Goal: Information Seeking & Learning: Learn about a topic

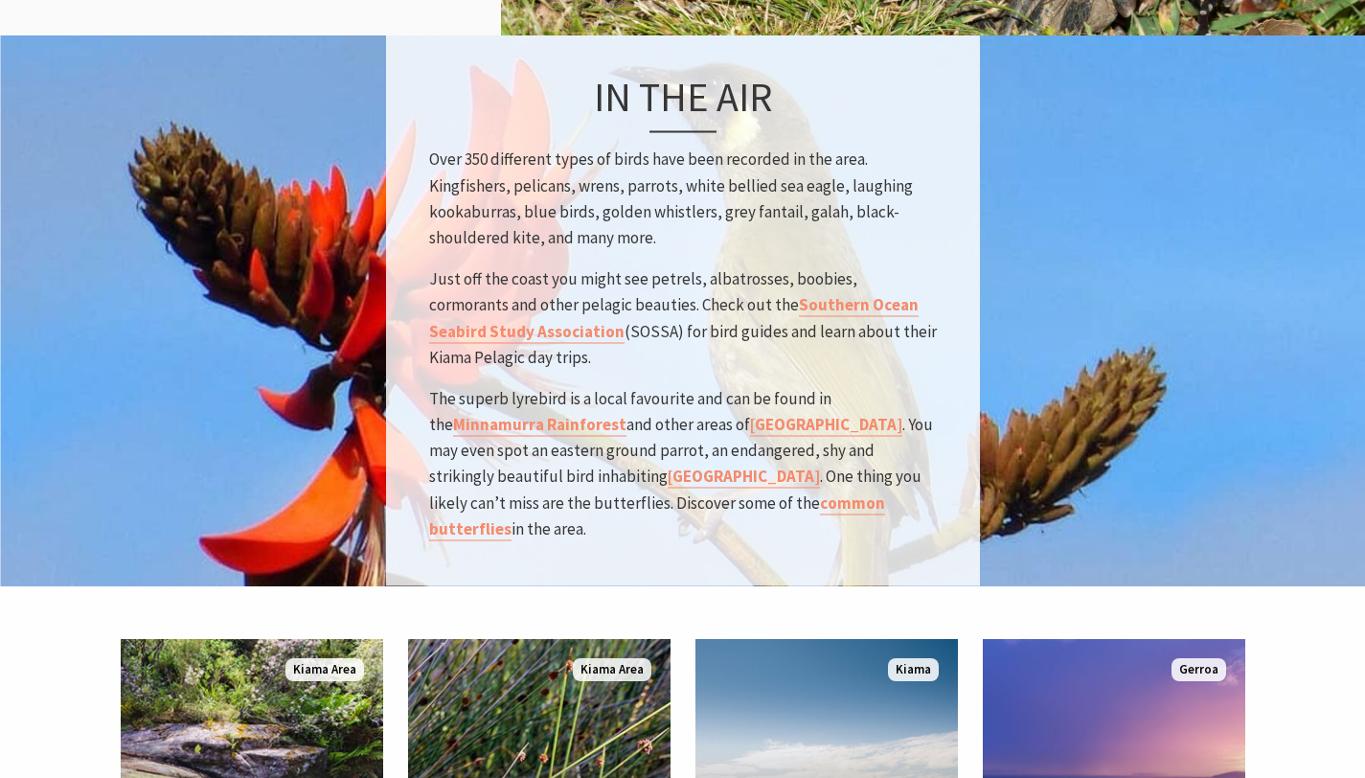
scroll to position [2681, 0]
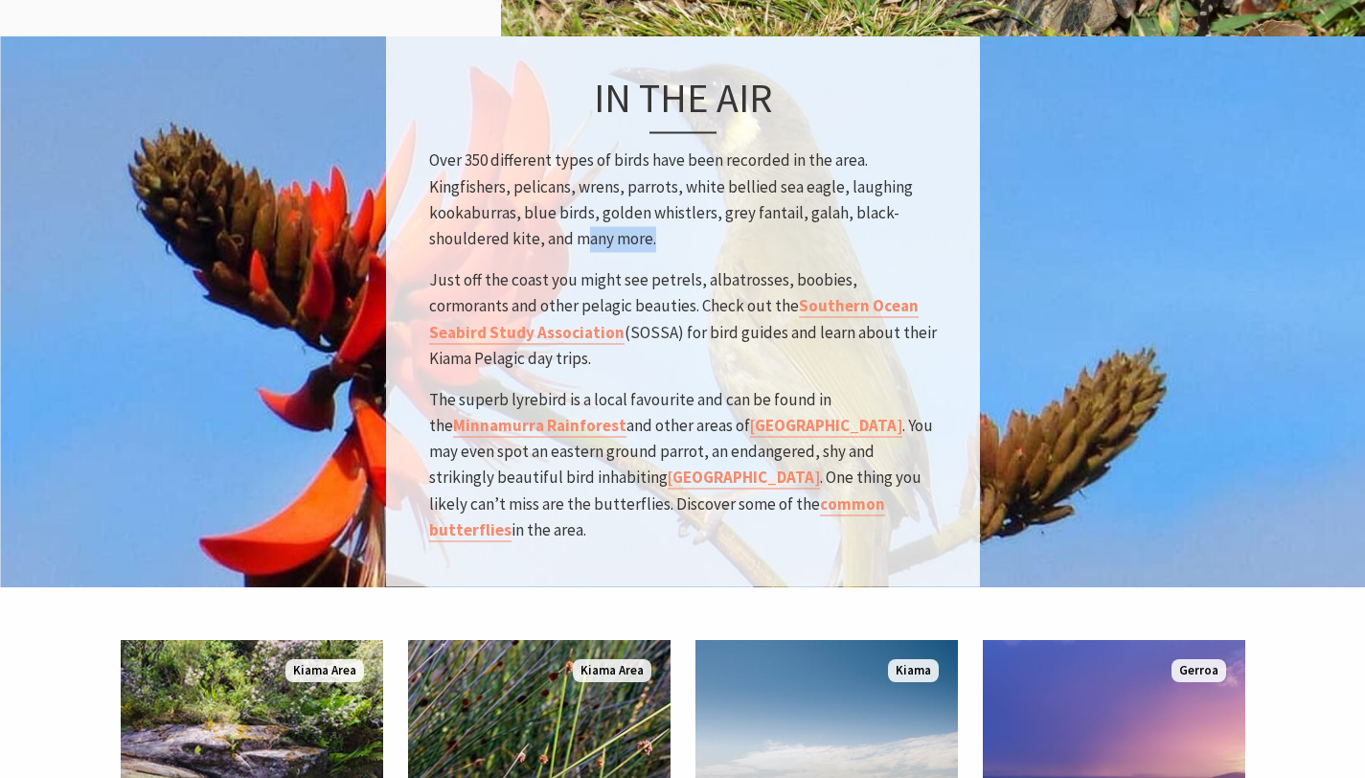
drag, startPoint x: 694, startPoint y: 215, endPoint x: 572, endPoint y: 193, distance: 124.6
click at [572, 193] on p "Over 350 different types of birds have been recorded in the area. Kingfishers, …" at bounding box center [683, 200] width 508 height 104
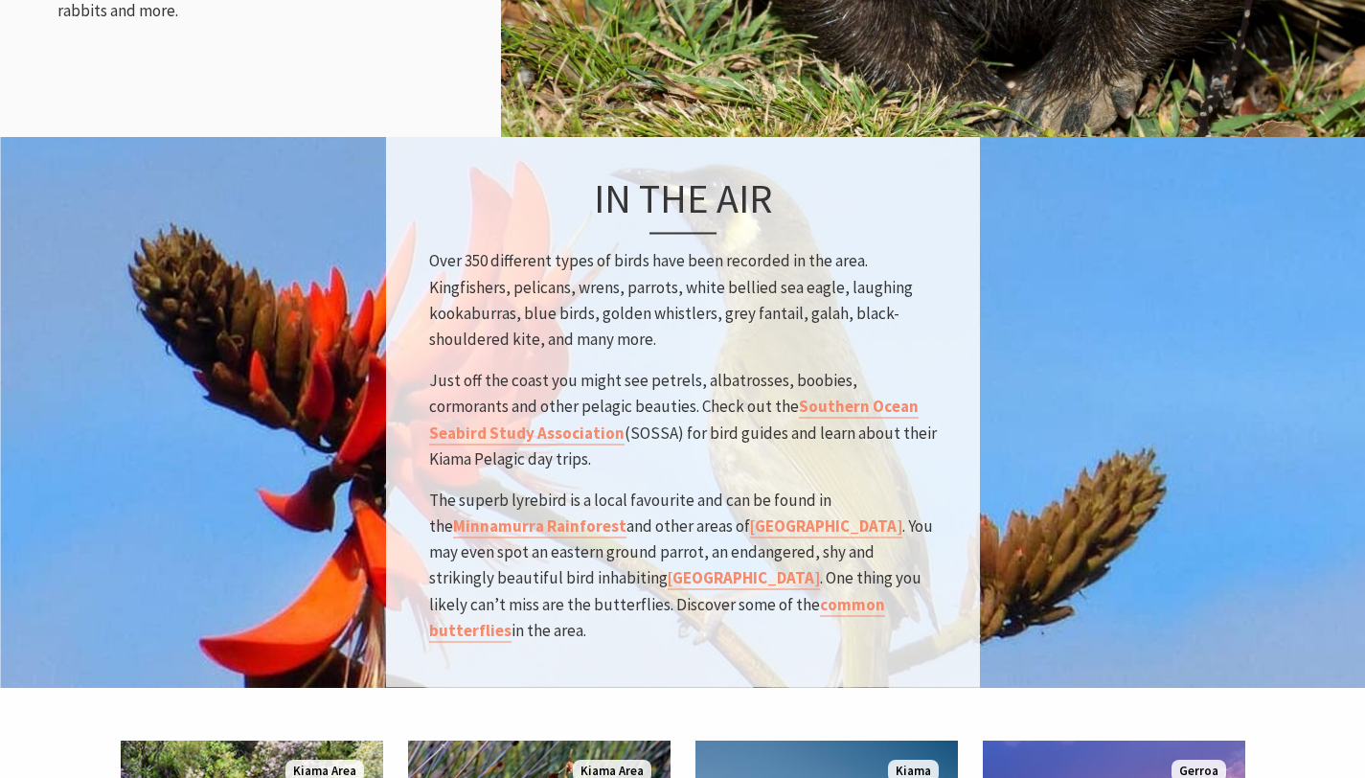
scroll to position [2575, 0]
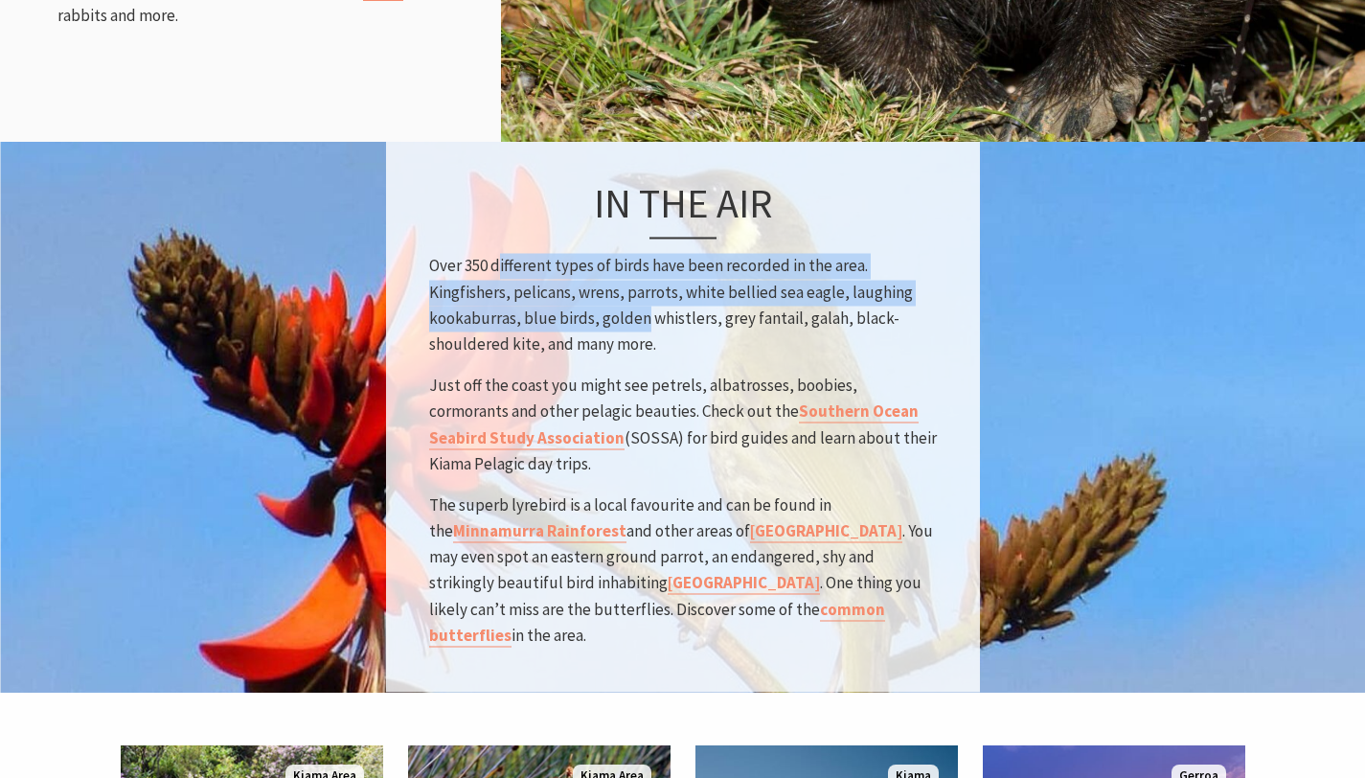
drag, startPoint x: 642, startPoint y: 296, endPoint x: 490, endPoint y: 236, distance: 162.9
click at [490, 254] on p "Over 350 different types of birds have been recorded in the area. Kingfishers, …" at bounding box center [683, 306] width 508 height 104
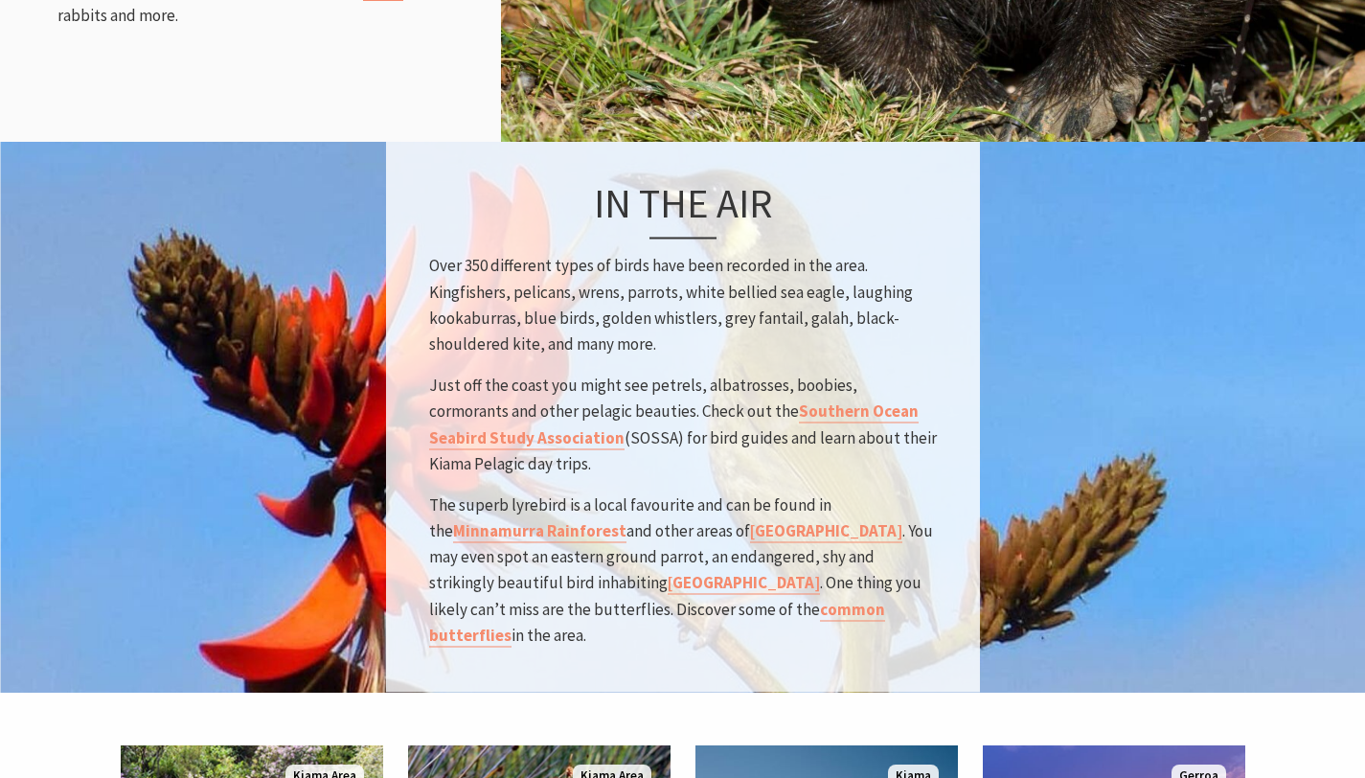
click at [419, 227] on div "In the air Over 350 different types of birds have been recorded in the area. Ki…" at bounding box center [683, 416] width 594 height 551
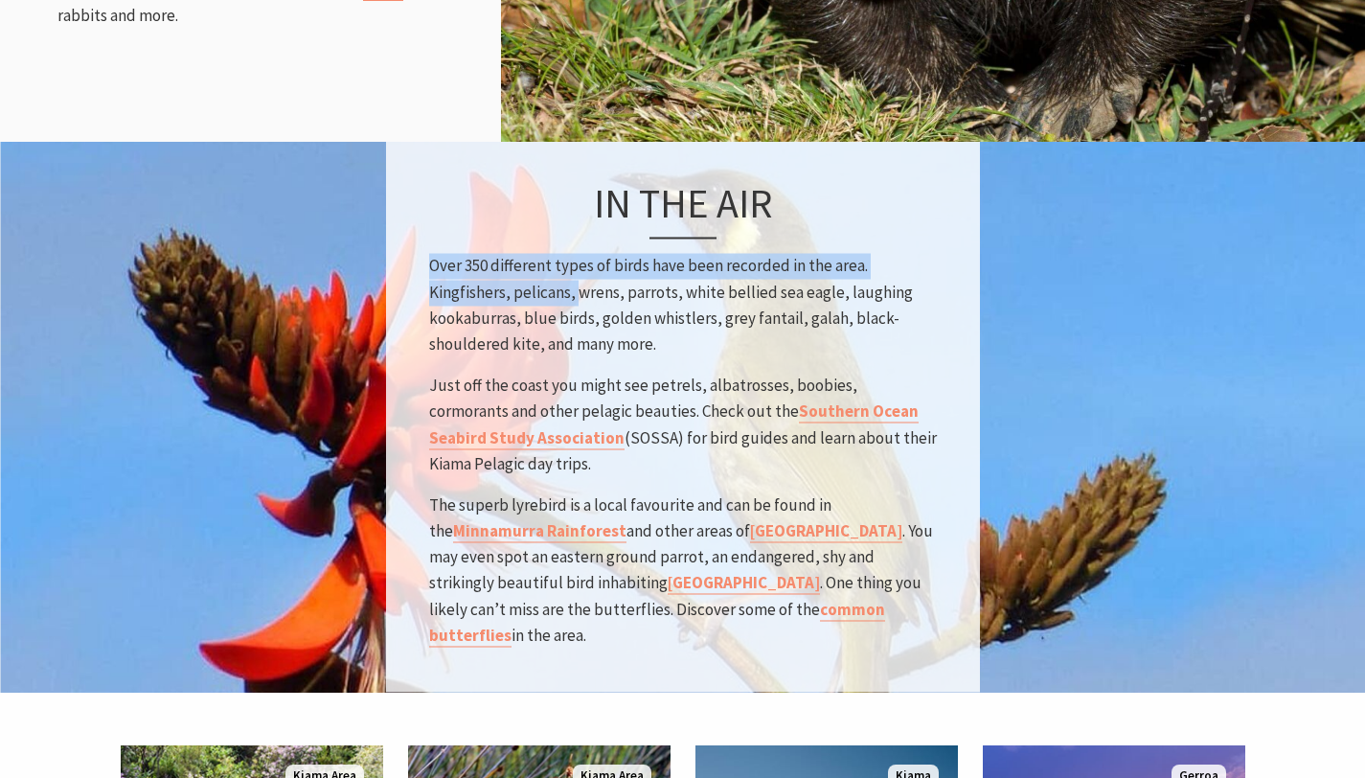
drag, startPoint x: 422, startPoint y: 228, endPoint x: 572, endPoint y: 269, distance: 155.0
click at [572, 269] on div "In the air Over 350 different types of birds have been recorded in the area. Ki…" at bounding box center [683, 416] width 594 height 551
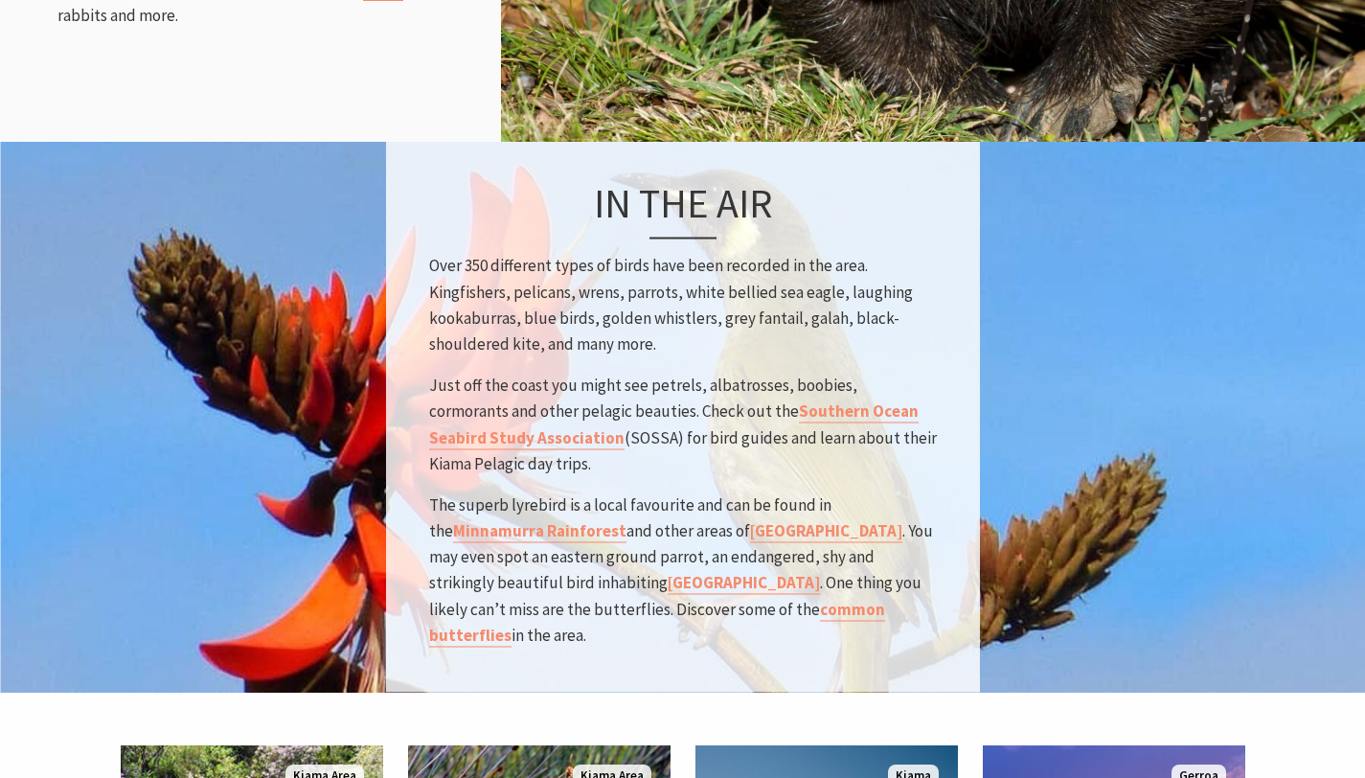
click at [574, 288] on p "Over 350 different types of birds have been recorded in the area. Kingfishers, …" at bounding box center [683, 306] width 508 height 104
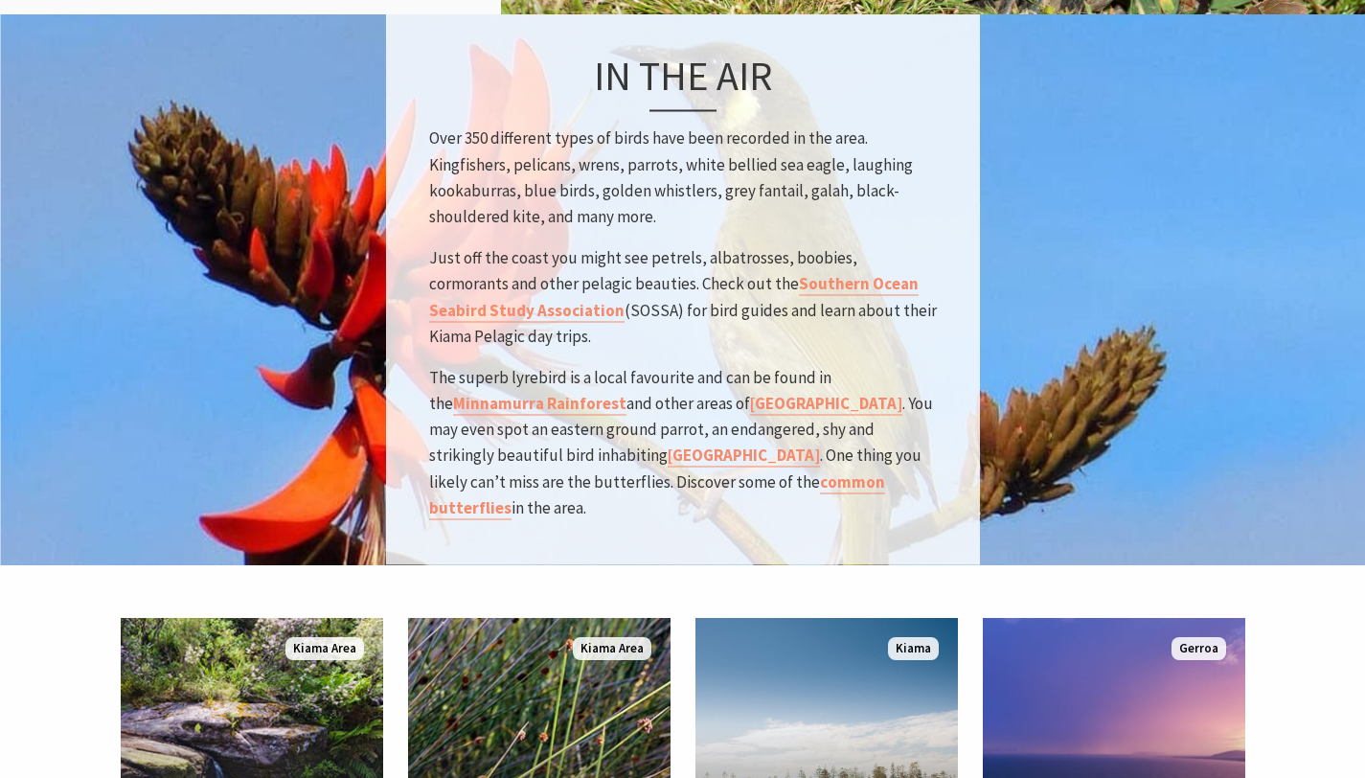
scroll to position [2702, 0]
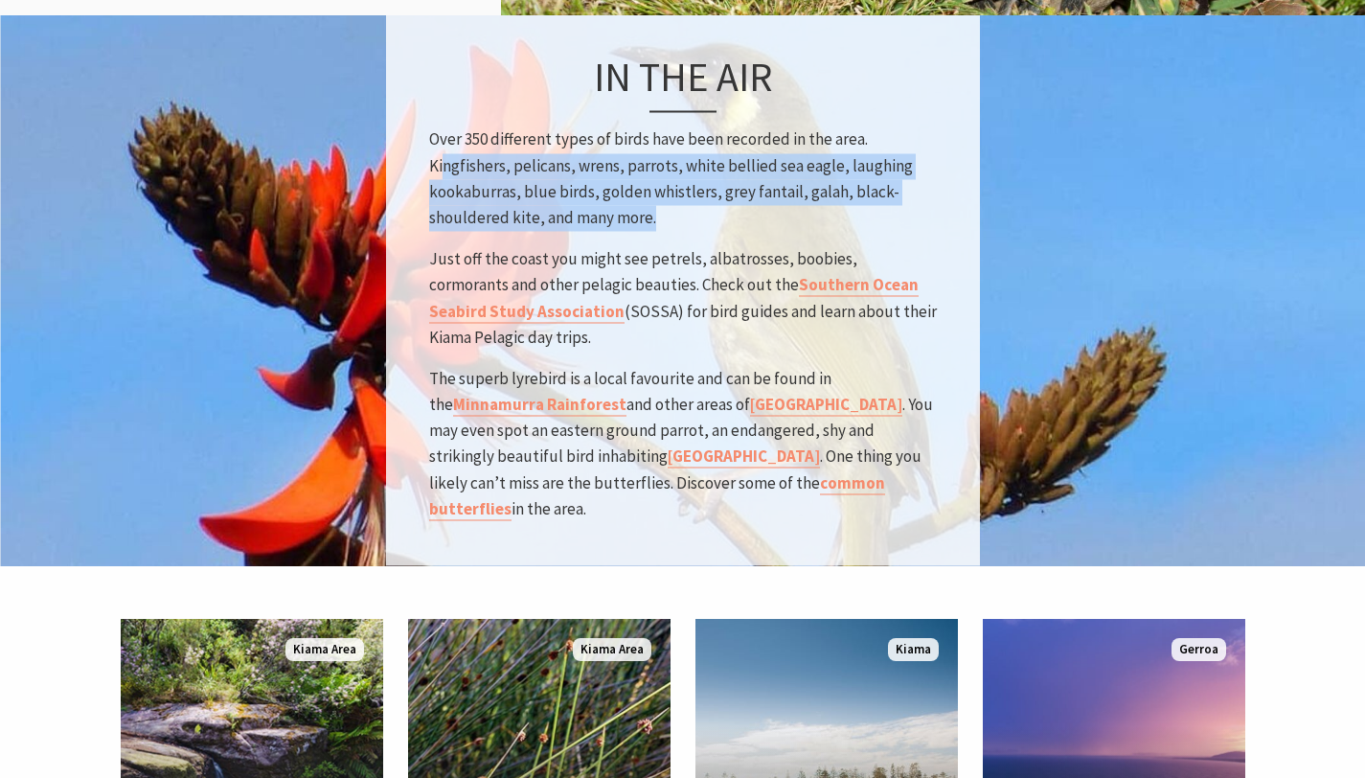
drag, startPoint x: 726, startPoint y: 184, endPoint x: 445, endPoint y: 141, distance: 283.9
click at [445, 141] on p "Over 350 different types of birds have been recorded in the area. Kingfishers, …" at bounding box center [683, 179] width 508 height 104
click at [539, 178] on p "Over 350 different types of birds have been recorded in the area. Kingfishers, …" at bounding box center [683, 179] width 508 height 104
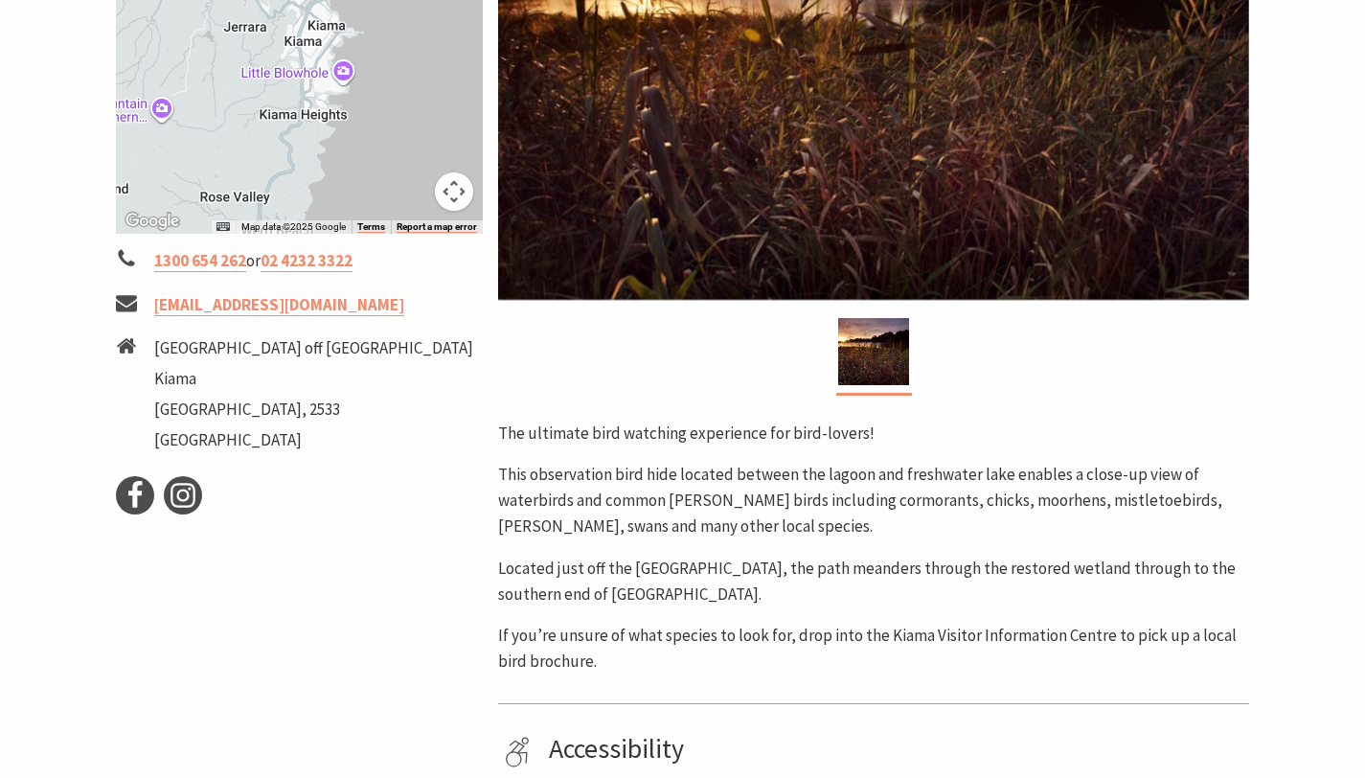
scroll to position [404, 0]
